Goal: Task Accomplishment & Management: Book appointment/travel/reservation

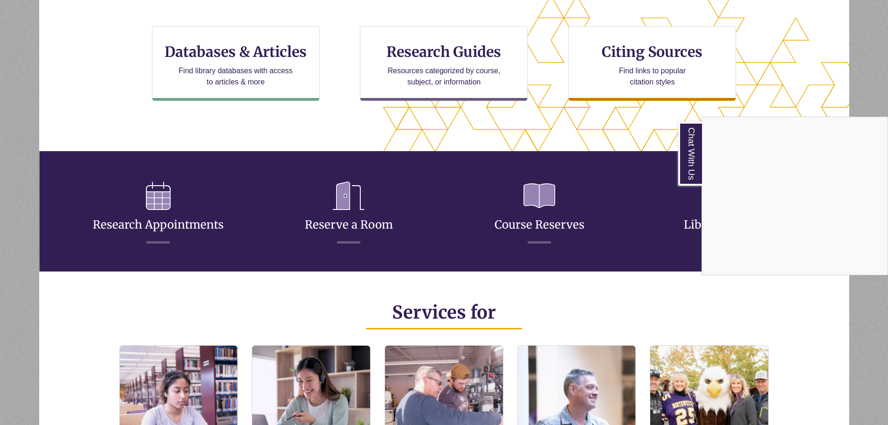
scroll to position [326, 0]
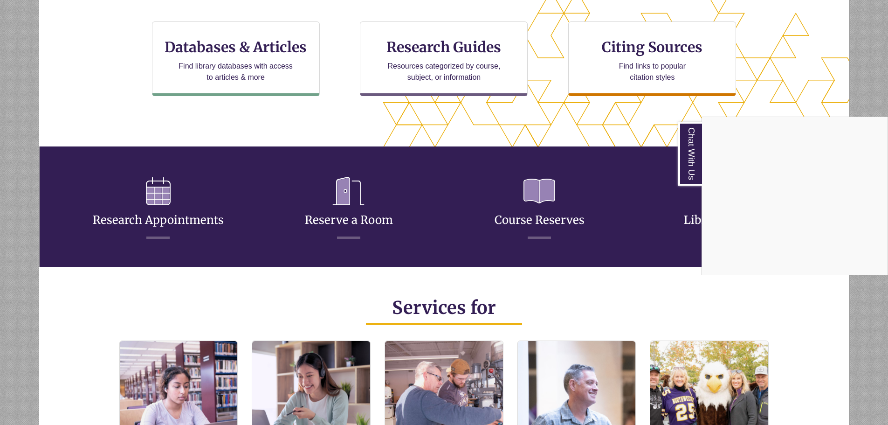
click at [161, 190] on div "Chat With Us" at bounding box center [444, 212] width 888 height 425
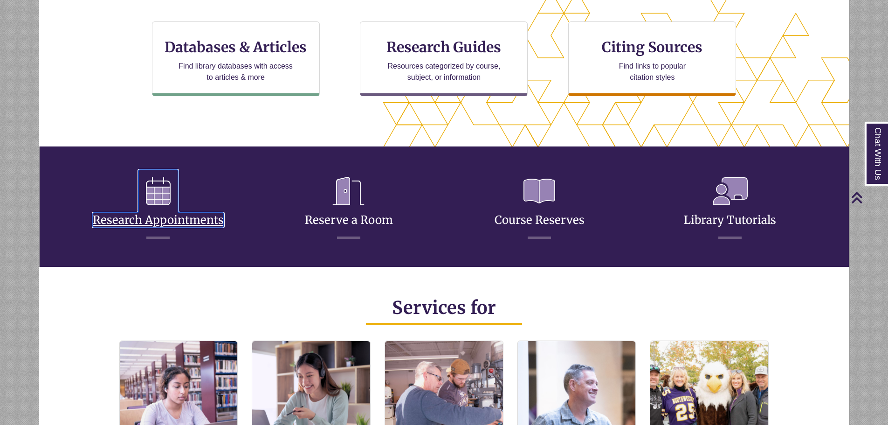
click at [170, 219] on link "Research Appointments" at bounding box center [158, 208] width 131 height 37
